Goal: Find specific page/section: Find specific page/section

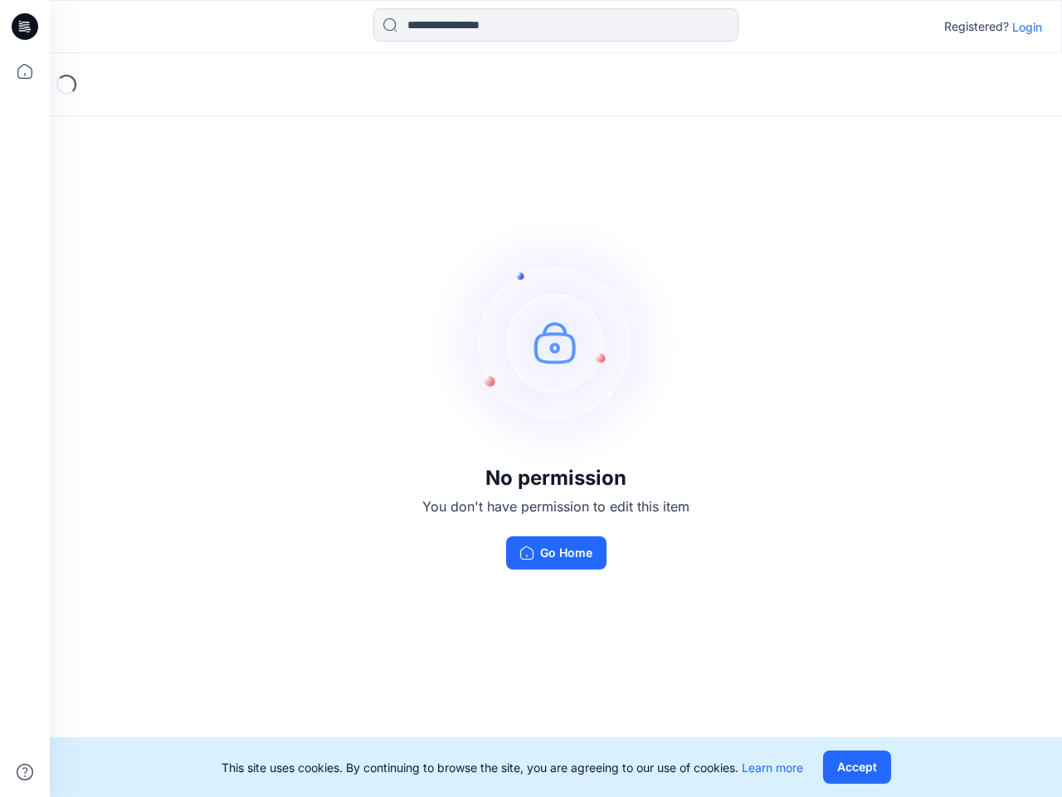
click at [531, 398] on img at bounding box center [555, 341] width 249 height 249
click at [26, 27] on icon at bounding box center [27, 27] width 7 height 1
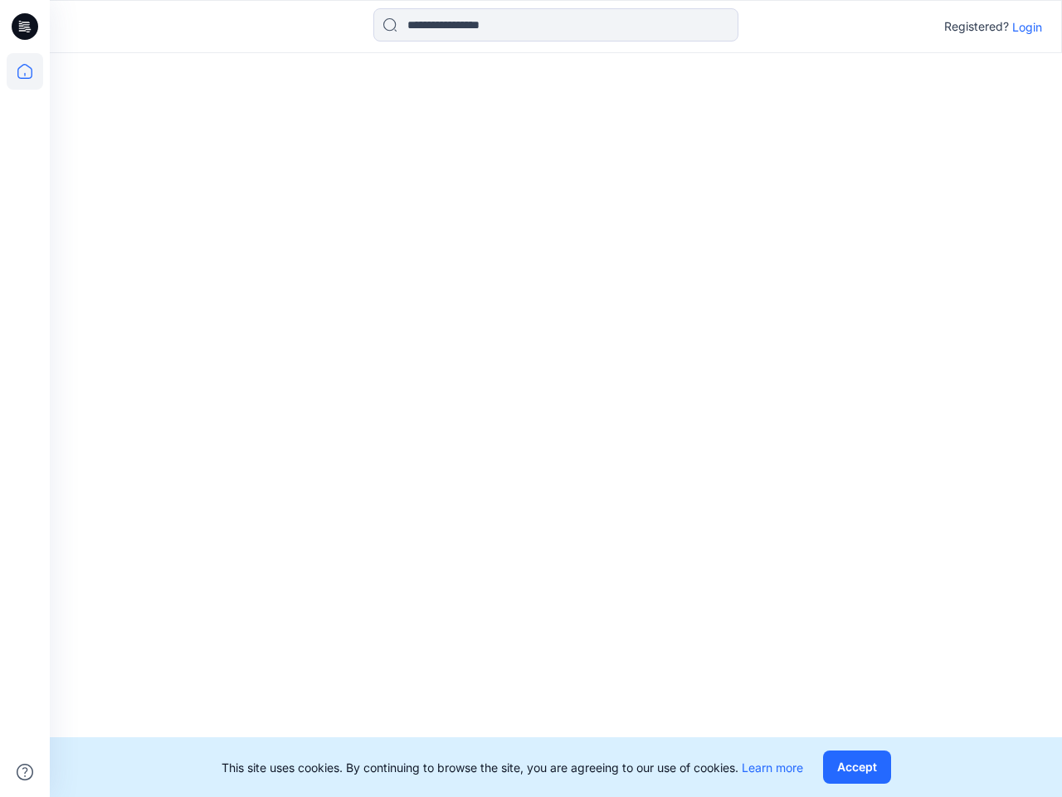
click at [25, 71] on icon at bounding box center [25, 71] width 37 height 37
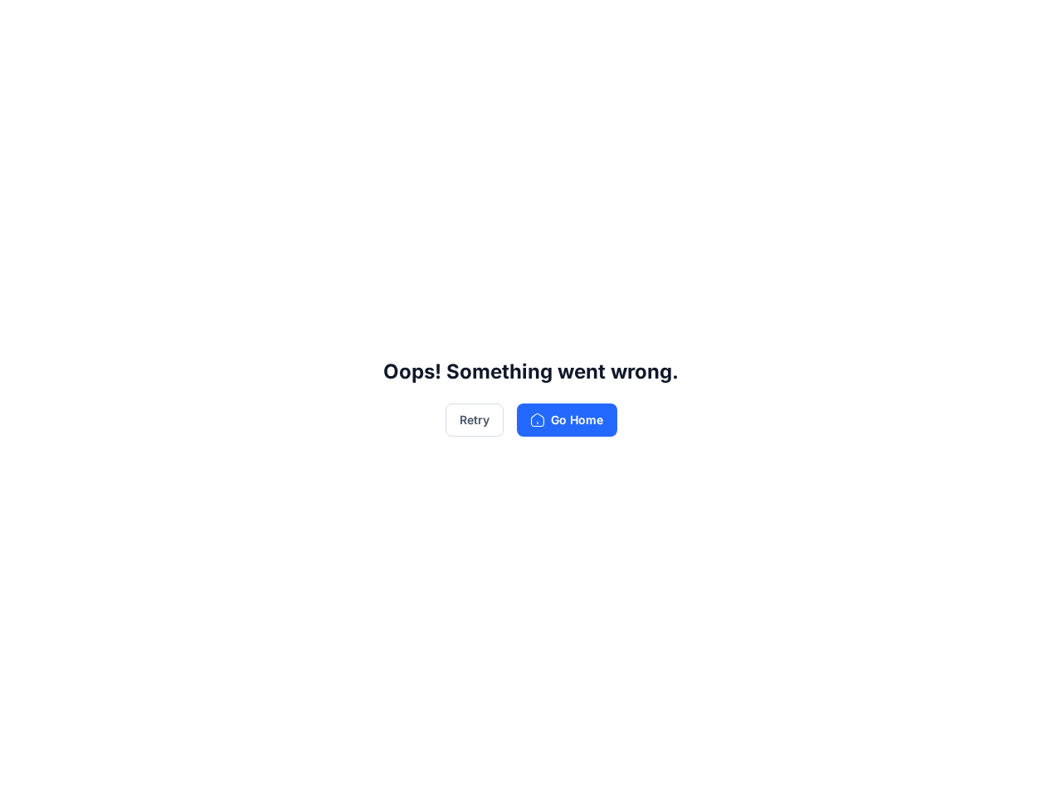
click at [25, 772] on div "Oops! Something went wrong. Retry Go Home" at bounding box center [531, 398] width 1062 height 797
click at [556, 25] on div "Oops! Something went wrong. Retry Go Home" at bounding box center [531, 398] width 1062 height 797
click at [1027, 27] on div "Oops! Something went wrong. Retry Go Home" at bounding box center [531, 398] width 1062 height 797
click at [856, 767] on div "Oops! Something went wrong. Retry Go Home" at bounding box center [531, 398] width 1062 height 797
